Goal: Information Seeking & Learning: Find specific fact

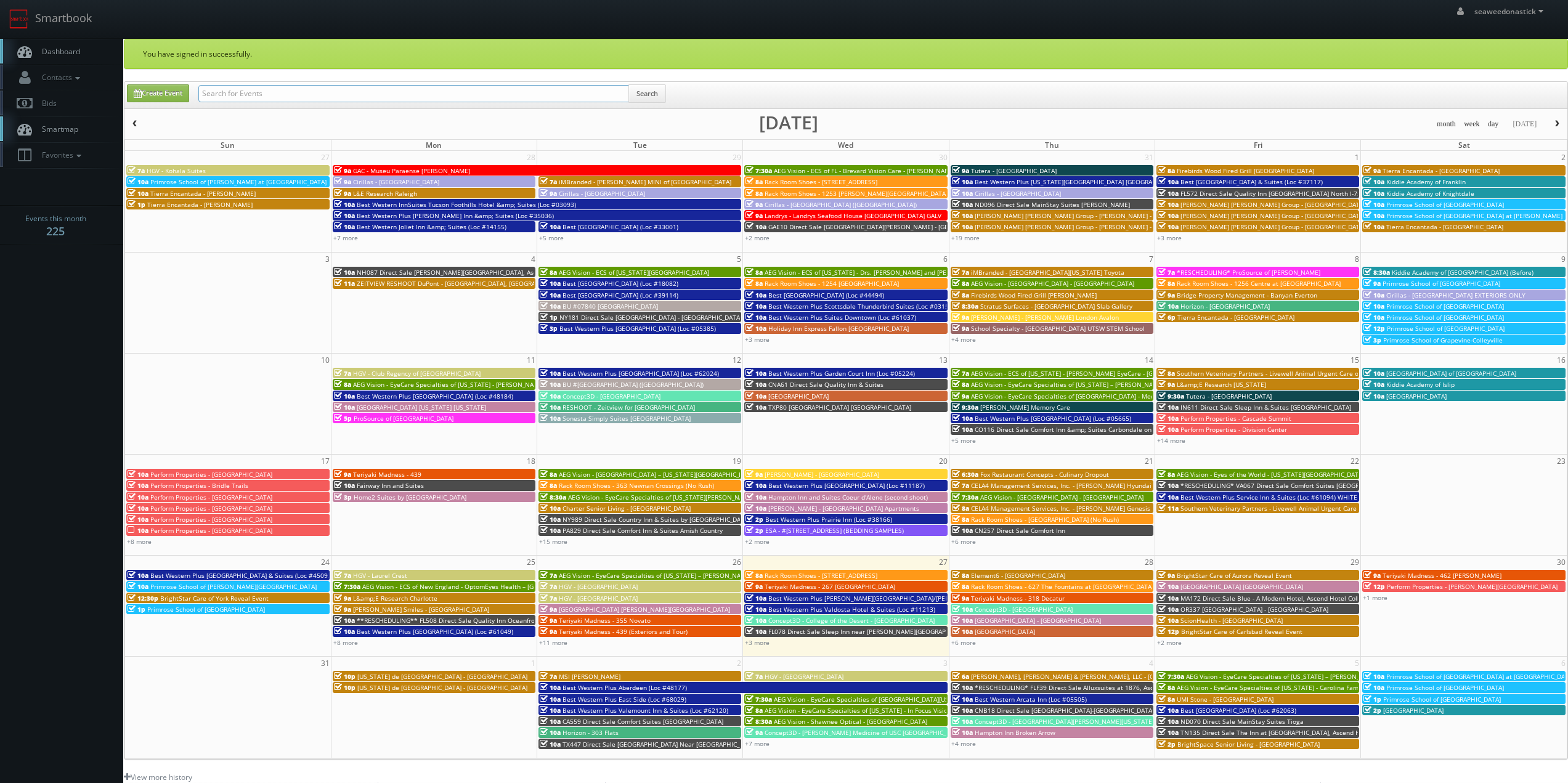
click at [244, 88] on input "text" at bounding box center [413, 94] width 430 height 18
paste input "Westminster University"
type input "Westminster University"
click at [632, 93] on button "Search" at bounding box center [647, 94] width 38 height 19
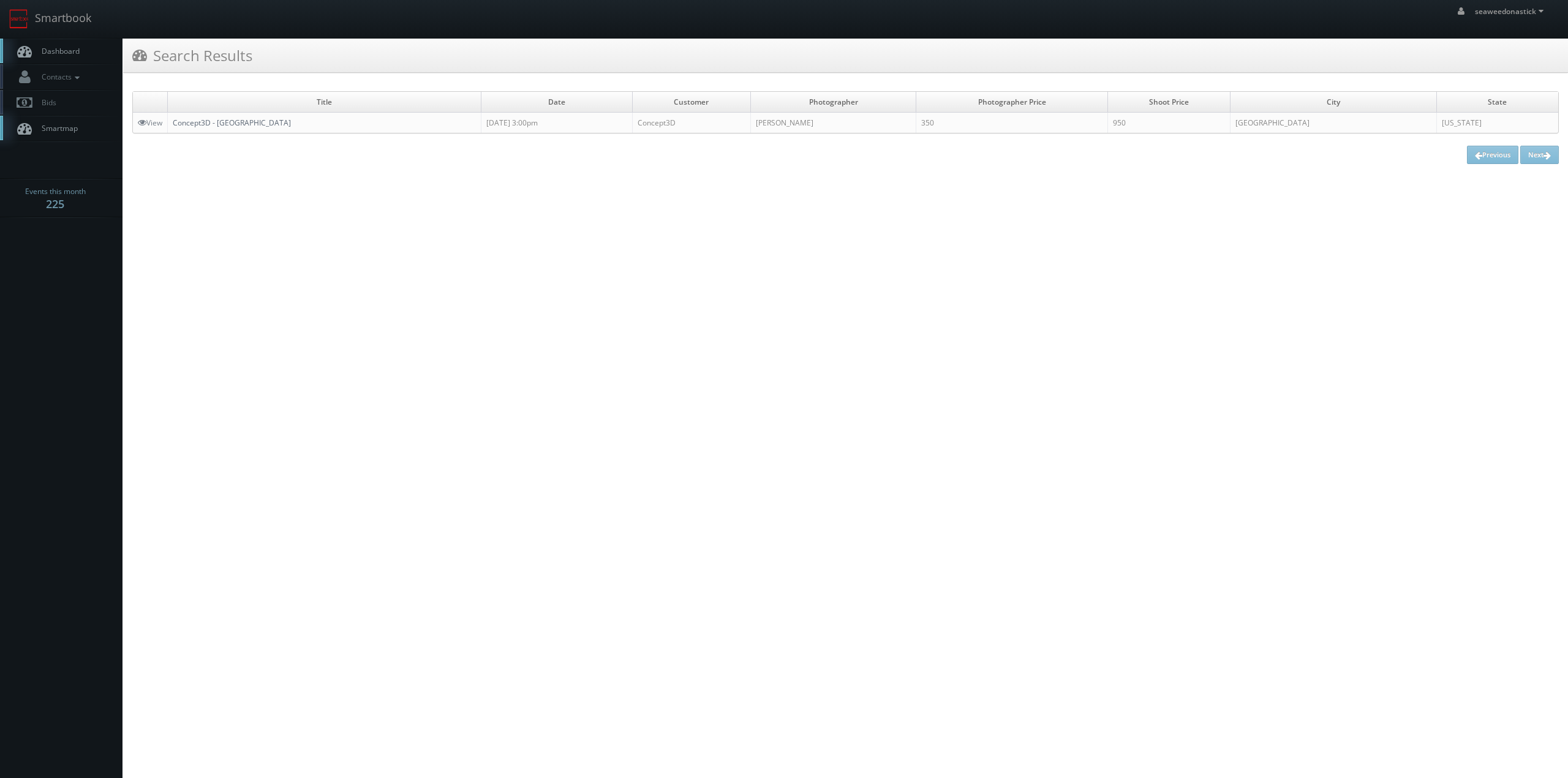
click at [235, 125] on link "Concept3D - [GEOGRAPHIC_DATA]" at bounding box center [232, 123] width 119 height 11
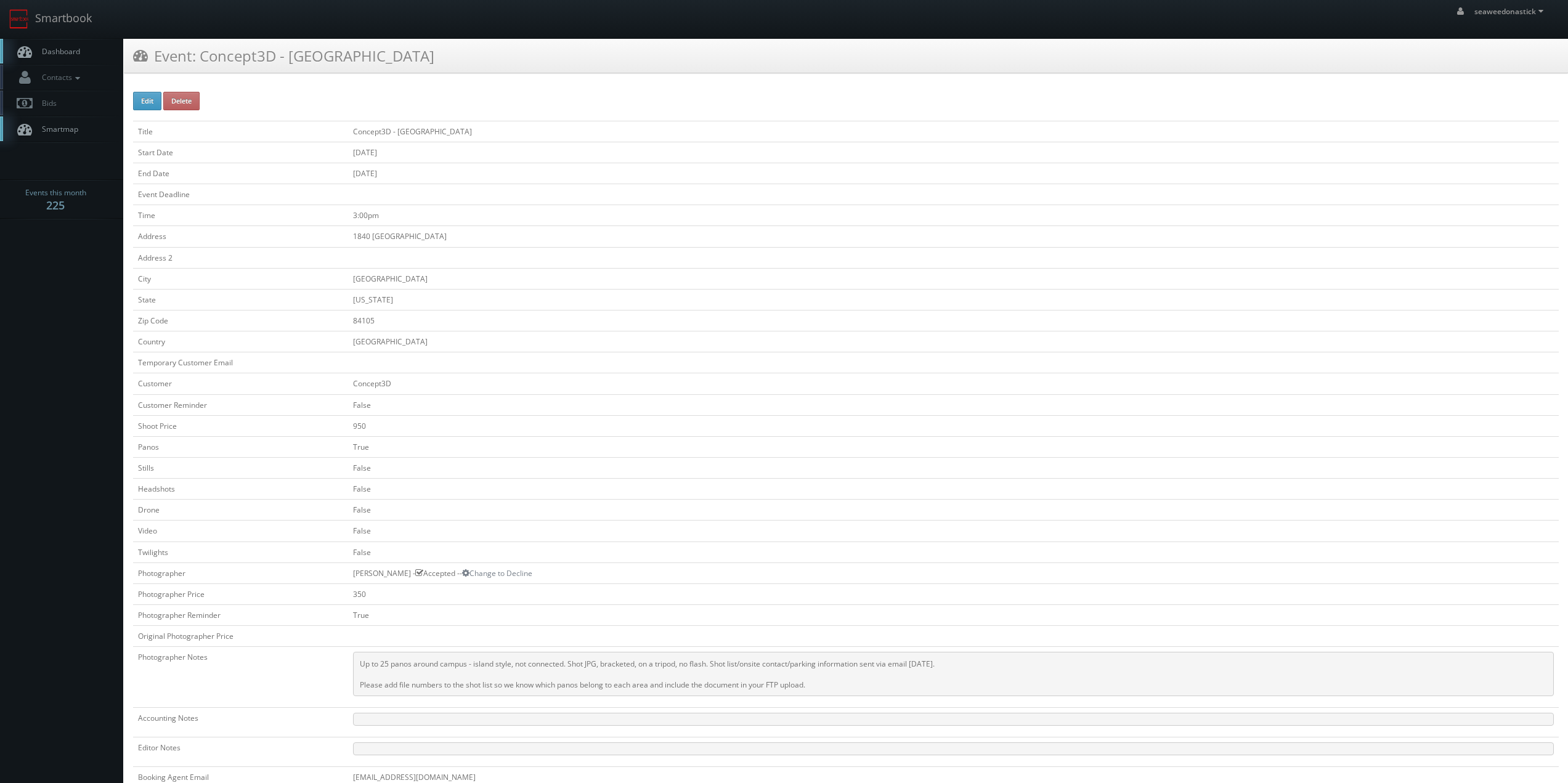
drag, startPoint x: 352, startPoint y: 575, endPoint x: 396, endPoint y: 574, distance: 44.0
click at [396, 574] on td "Arch Cheney - Accepted -- Change to Decline" at bounding box center [953, 574] width 1210 height 21
copy td "Arch Cheney"
click at [80, 57] on link "Dashboard" at bounding box center [61, 51] width 123 height 26
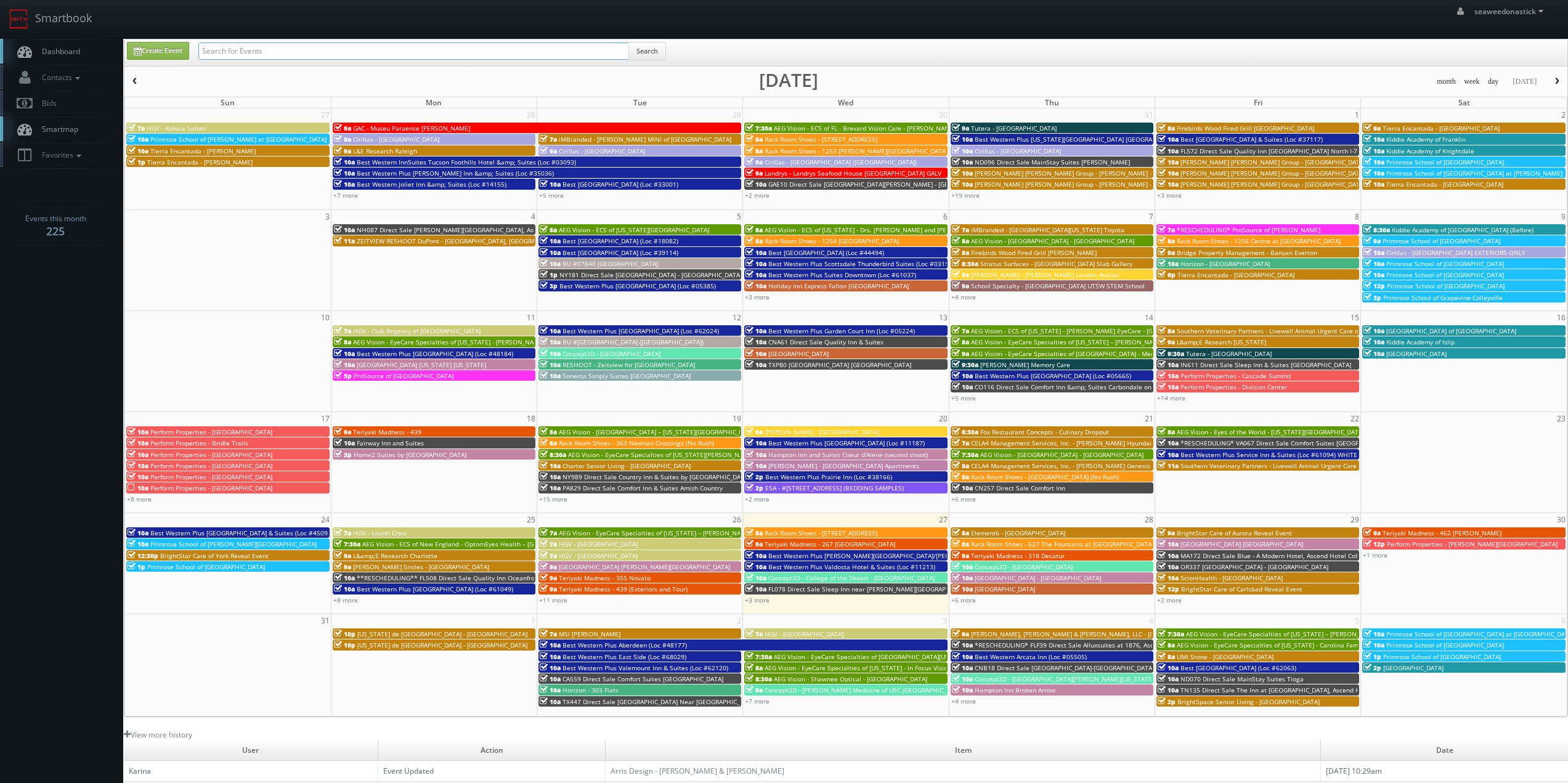
click at [228, 58] on input "text" at bounding box center [413, 51] width 430 height 18
paste input "(07-24-25) FLK89 Direct Sale Grant Street Inn, Ascend Hotel Collection"
drag, startPoint x: 465, startPoint y: 54, endPoint x: 260, endPoint y: 77, distance: 206.3
click at [260, 77] on div "Create Event (07-24-25) FLK89 Direct Sale Grant Street Inn, Ascend Hotel Collec…" at bounding box center [845, 378] width 1444 height 679
click at [263, 77] on div "month week day today August 2025" at bounding box center [845, 81] width 1443 height 15
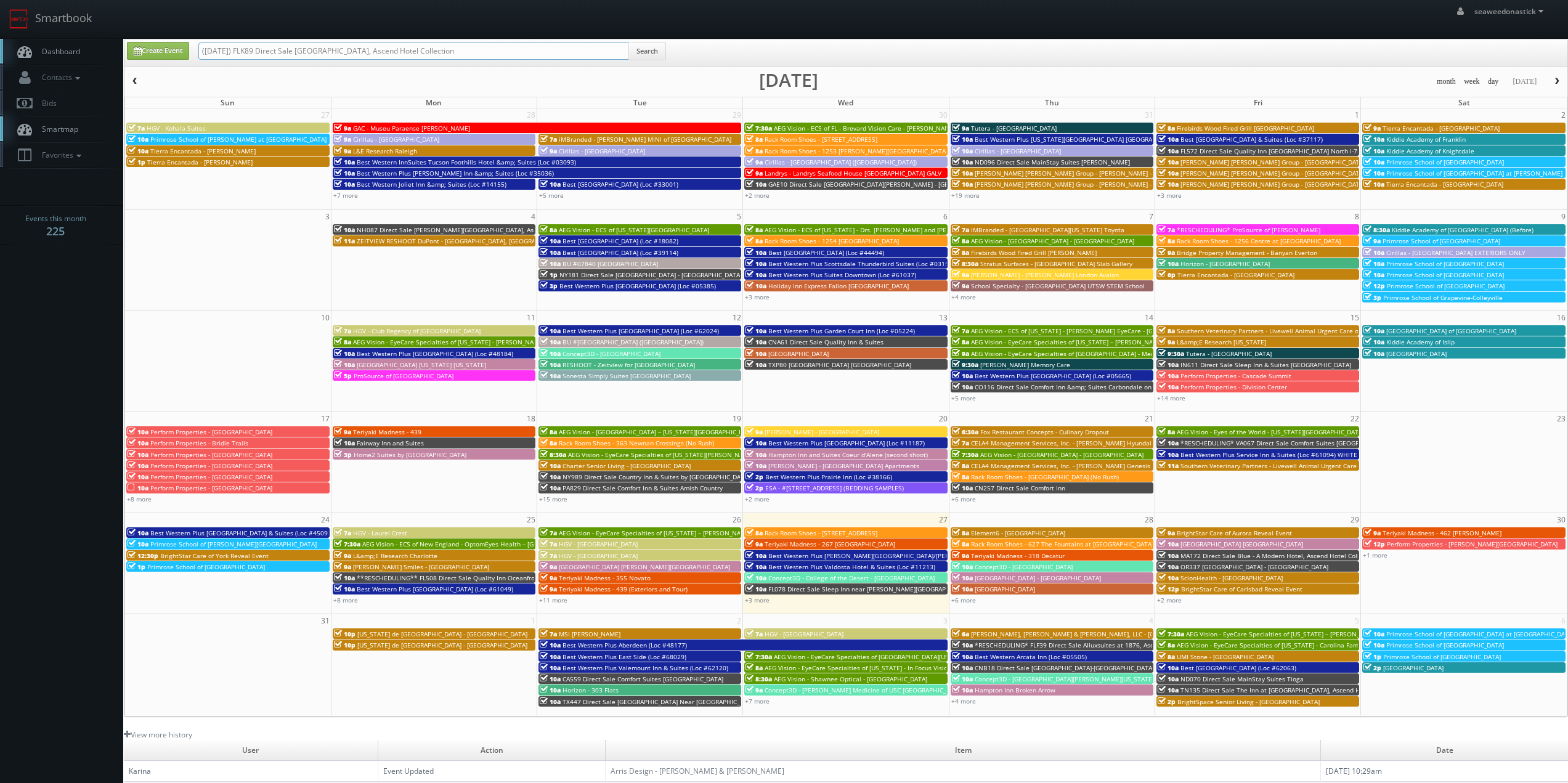
drag, startPoint x: 461, startPoint y: 49, endPoint x: 261, endPoint y: 58, distance: 200.2
click at [261, 58] on input "(07-24-25) FLK89 Direct Sale Grant Street Inn, Ascend Hotel Collection" at bounding box center [413, 51] width 430 height 18
drag, startPoint x: 240, startPoint y: 52, endPoint x: 171, endPoint y: 55, distance: 69.1
click at [171, 55] on div "Create Event (07-24-25) FLK89 Search" at bounding box center [846, 53] width 1458 height 24
type input "FLK89"
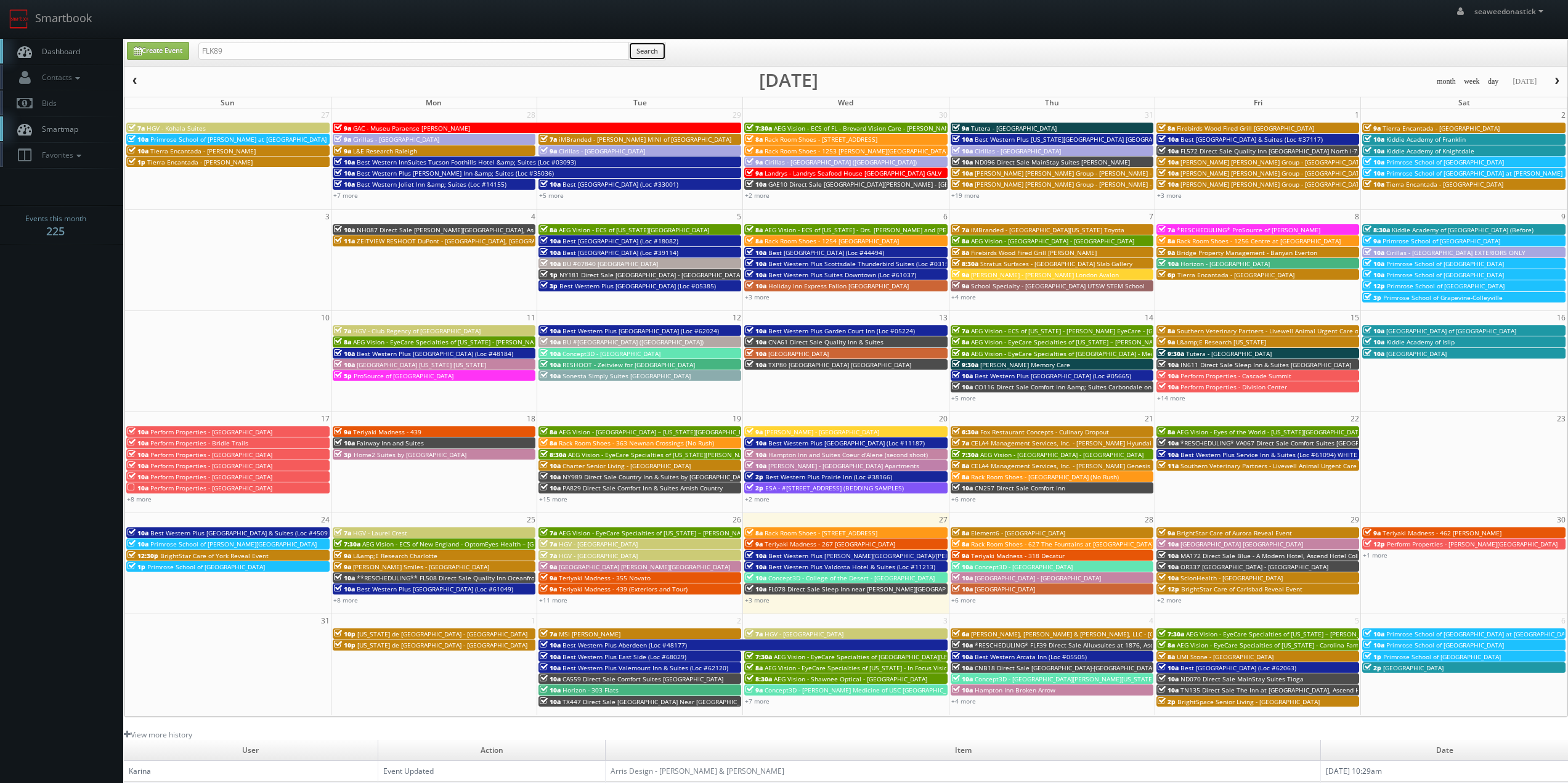
click at [656, 49] on button "Search" at bounding box center [647, 50] width 38 height 19
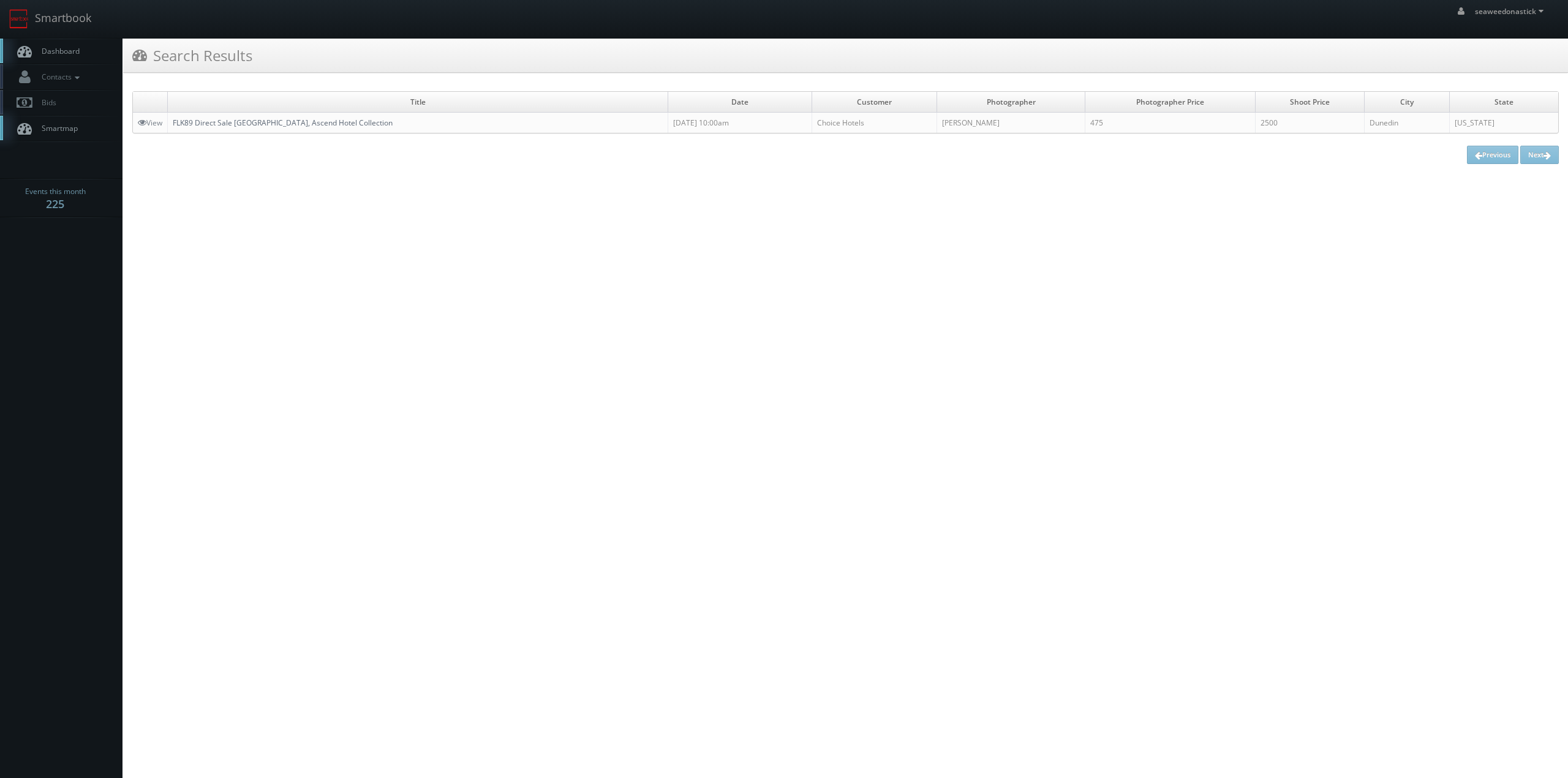
click at [244, 122] on link "FLK89 Direct Sale [GEOGRAPHIC_DATA], Ascend Hotel Collection" at bounding box center [283, 123] width 220 height 11
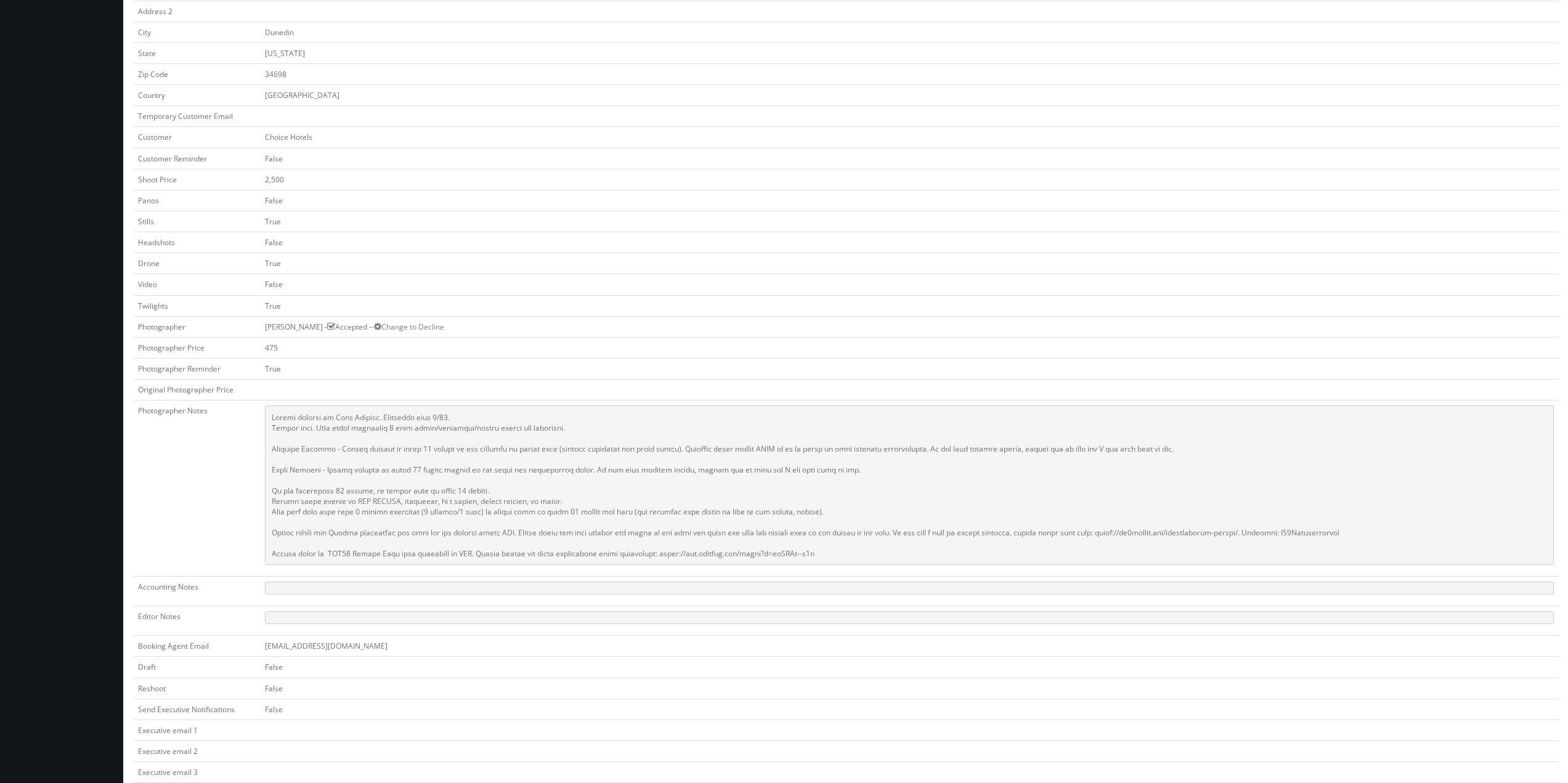
scroll to position [185, 0]
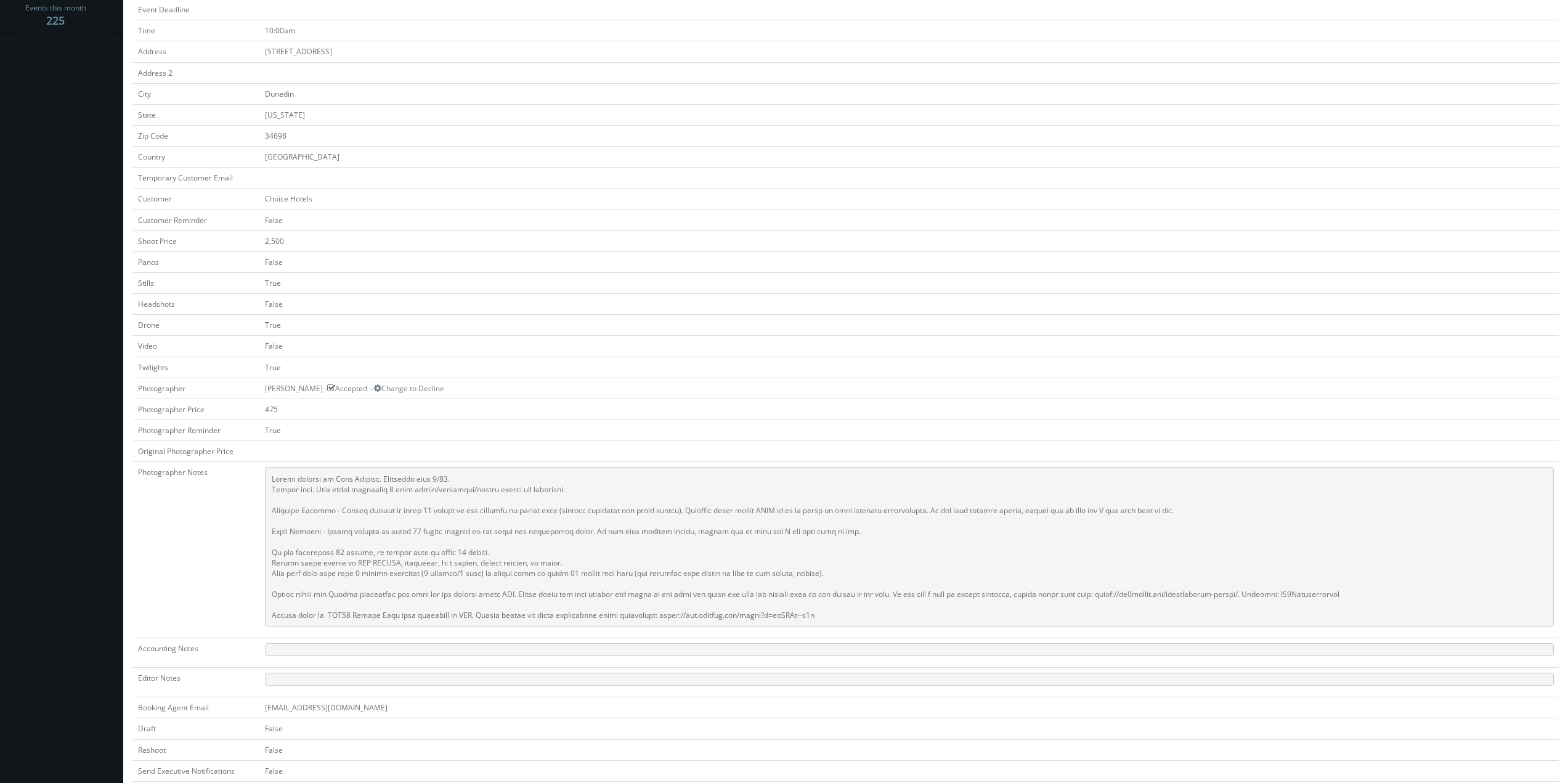
click at [693, 337] on td "False" at bounding box center [909, 346] width 1299 height 21
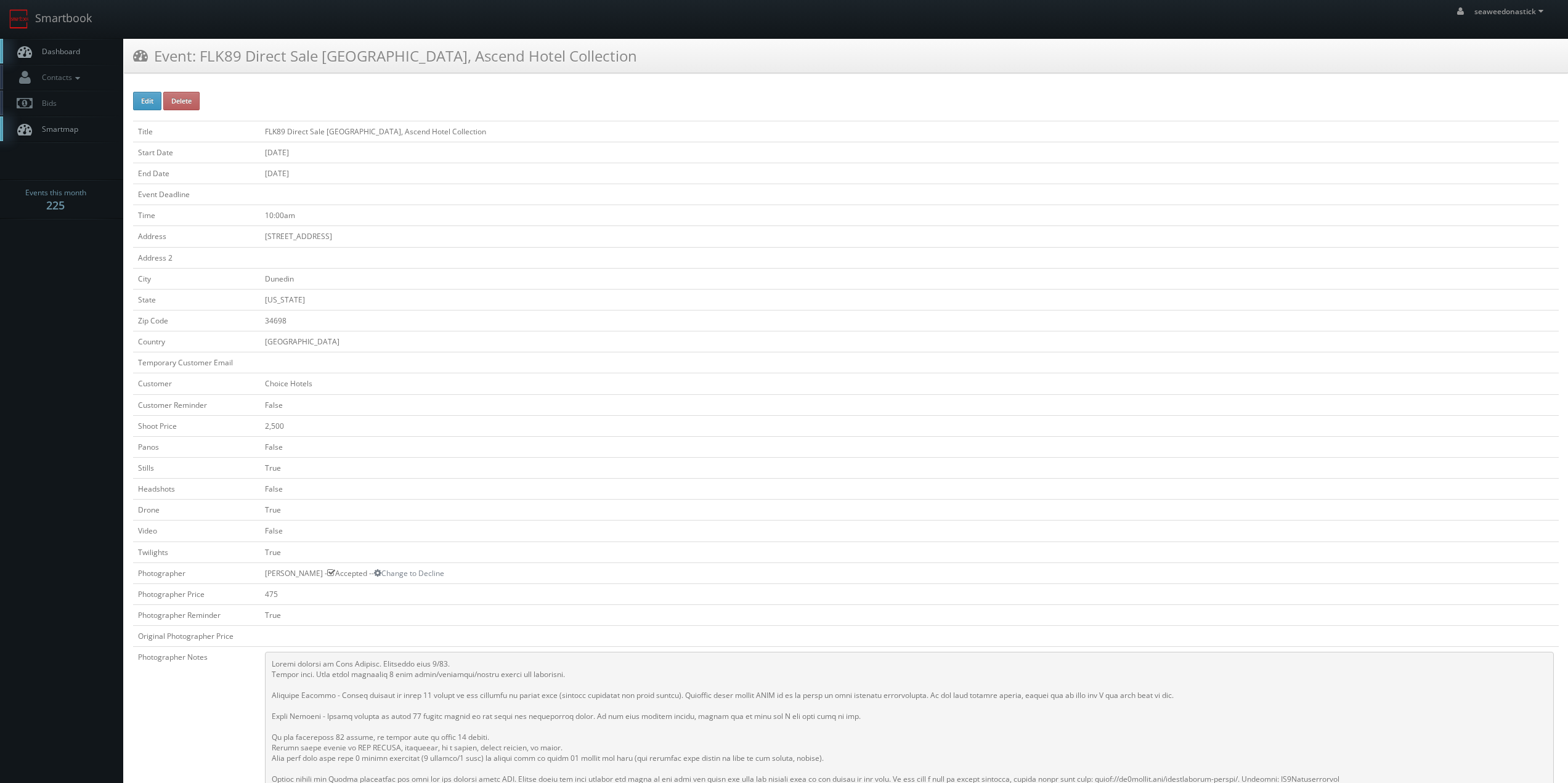
scroll to position [62, 0]
